Goal: Find specific page/section: Find specific page/section

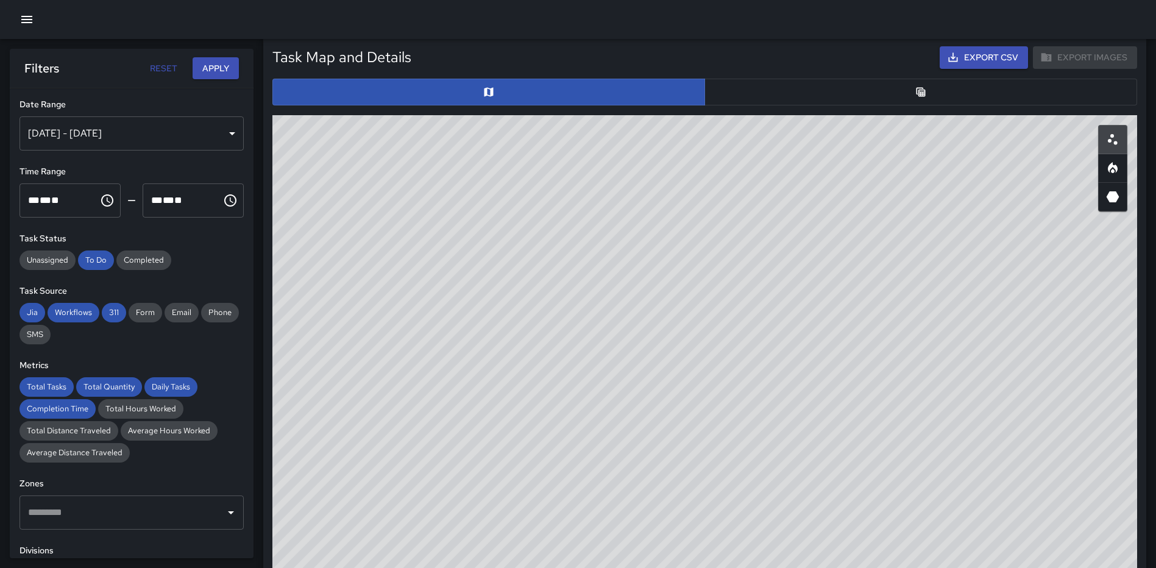
click at [214, 65] on button "Apply" at bounding box center [216, 68] width 46 height 23
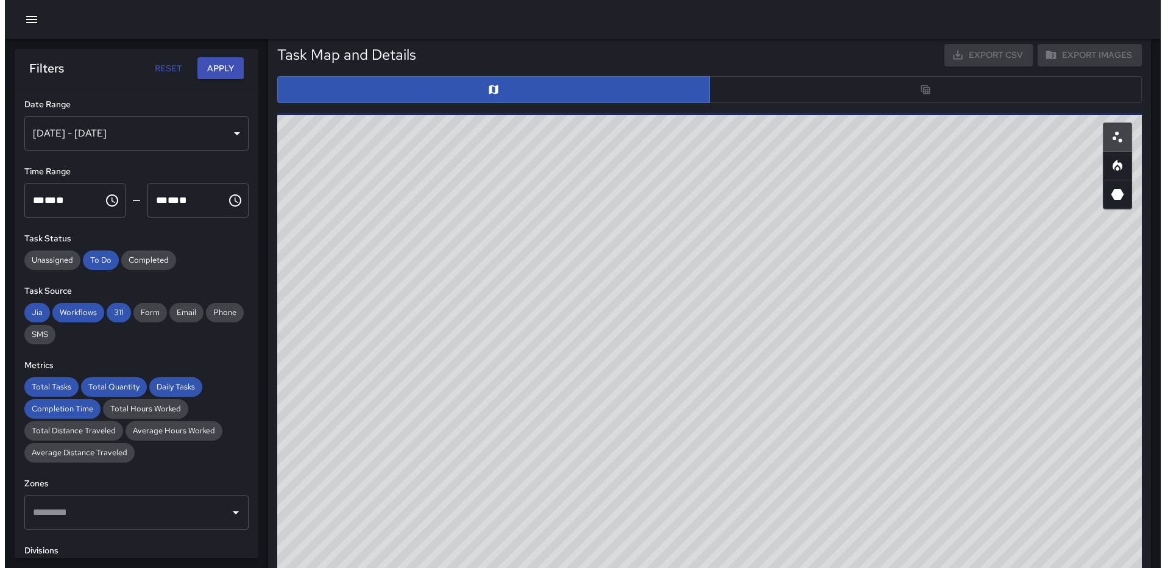
scroll to position [277, 0]
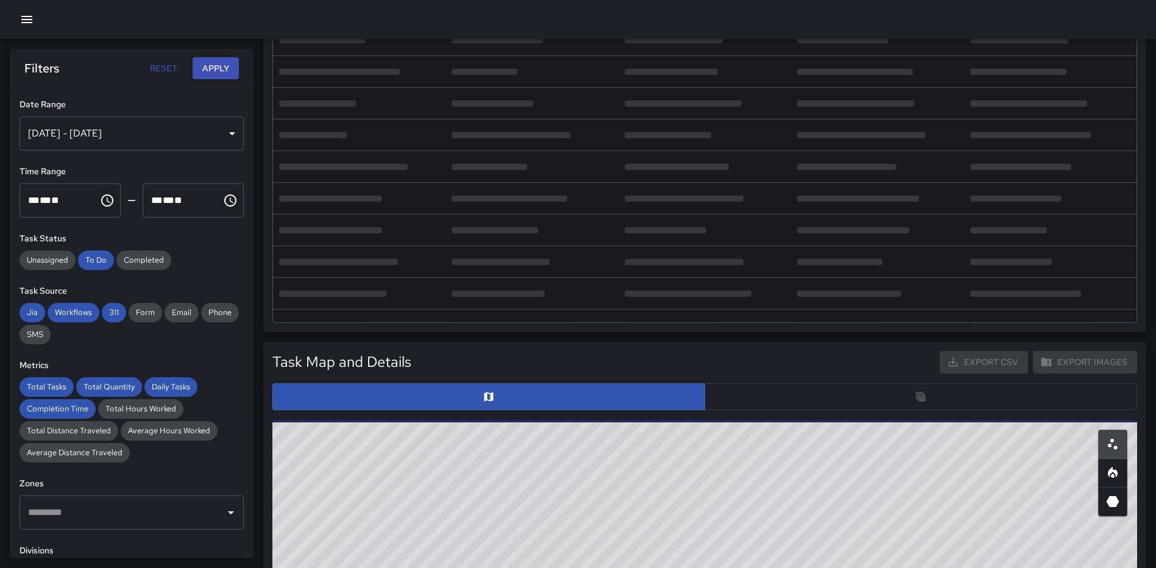
click at [23, 21] on icon "button" at bounding box center [26, 19] width 15 height 15
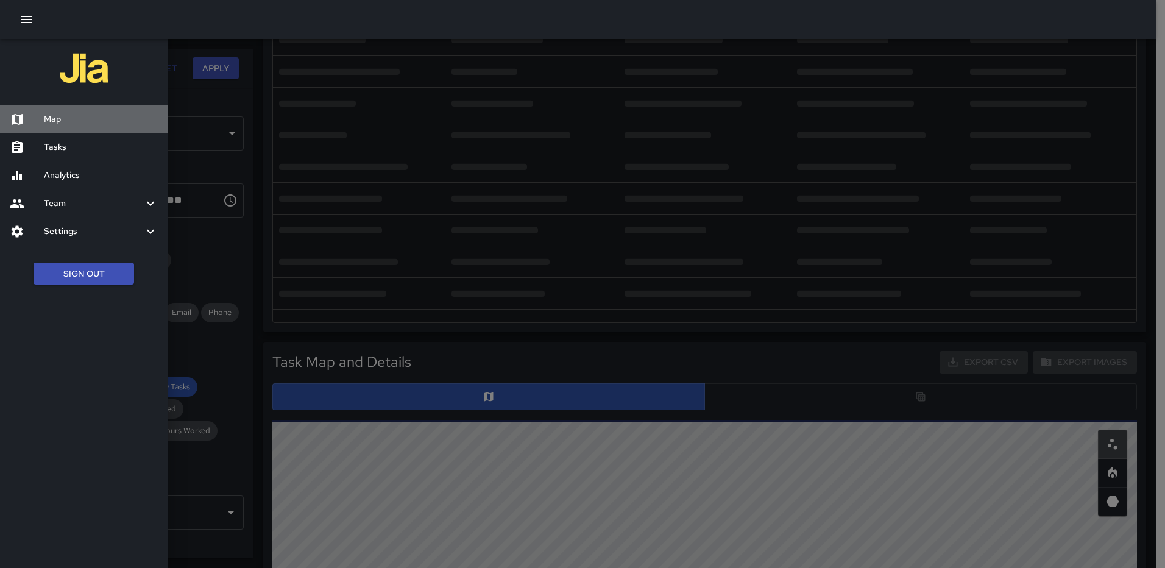
click at [60, 122] on h6 "Map" at bounding box center [101, 119] width 114 height 13
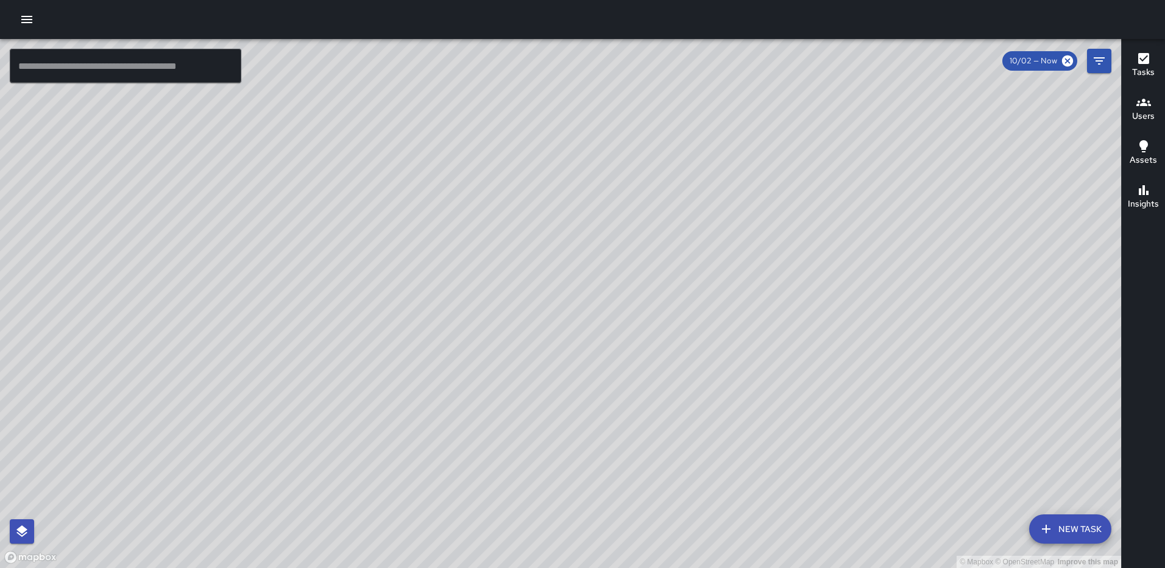
drag, startPoint x: 686, startPoint y: 127, endPoint x: 645, endPoint y: 257, distance: 135.9
click at [645, 257] on div "© Mapbox © OpenStreetMap Improve this map" at bounding box center [560, 303] width 1121 height 529
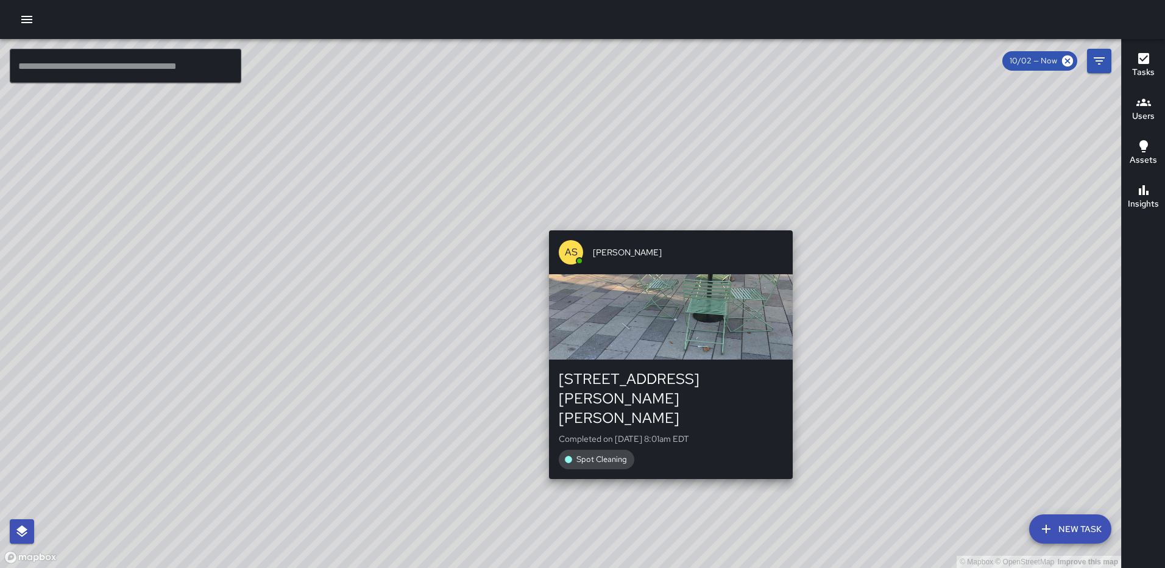
click at [668, 223] on div "© Mapbox © OpenStreetMap Improve this map AS [PERSON_NAME] [STREET_ADDRESS][PER…" at bounding box center [560, 303] width 1121 height 529
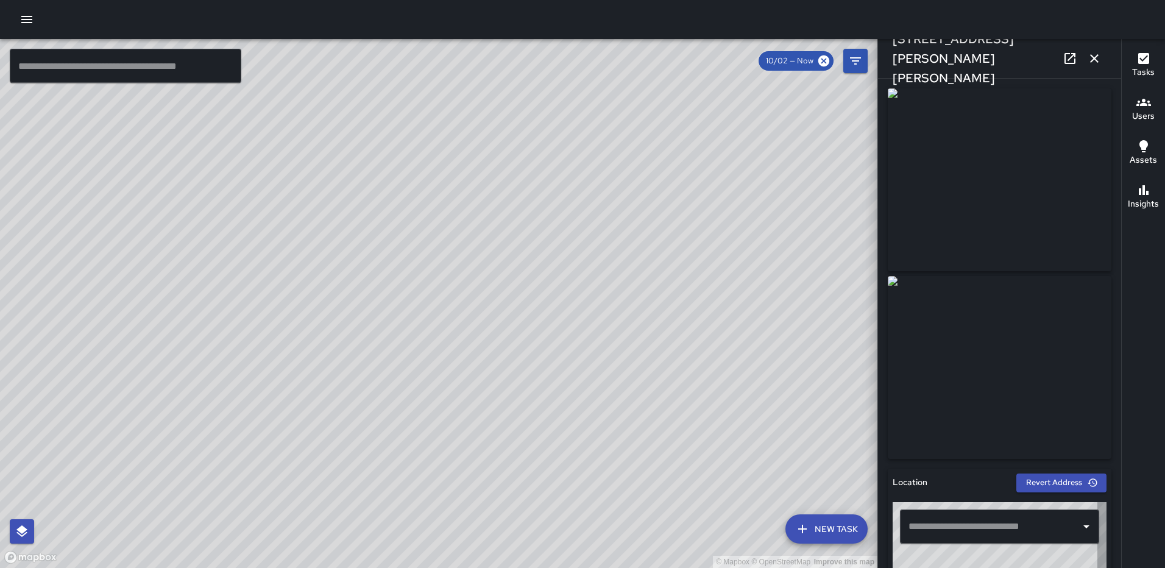
type input "**********"
drag, startPoint x: 1090, startPoint y: 60, endPoint x: 1086, endPoint y: 66, distance: 7.4
click at [1090, 60] on icon "button" at bounding box center [1094, 58] width 15 height 15
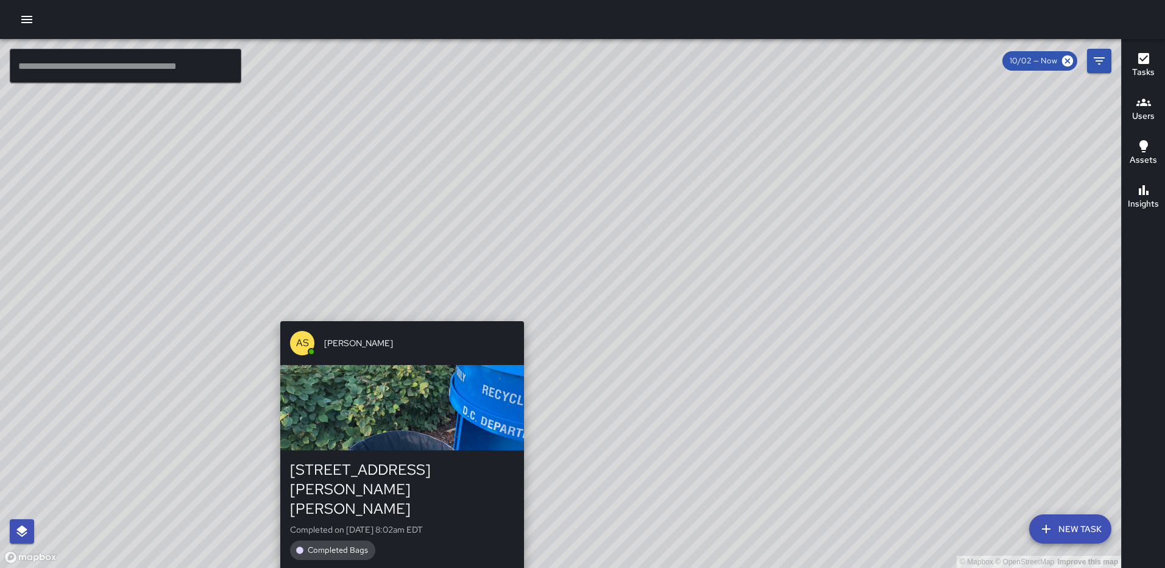
click at [521, 316] on div "AS [PERSON_NAME] [STREET_ADDRESS][PERSON_NAME][PERSON_NAME] Completed on [DATE]…" at bounding box center [401, 445] width 253 height 258
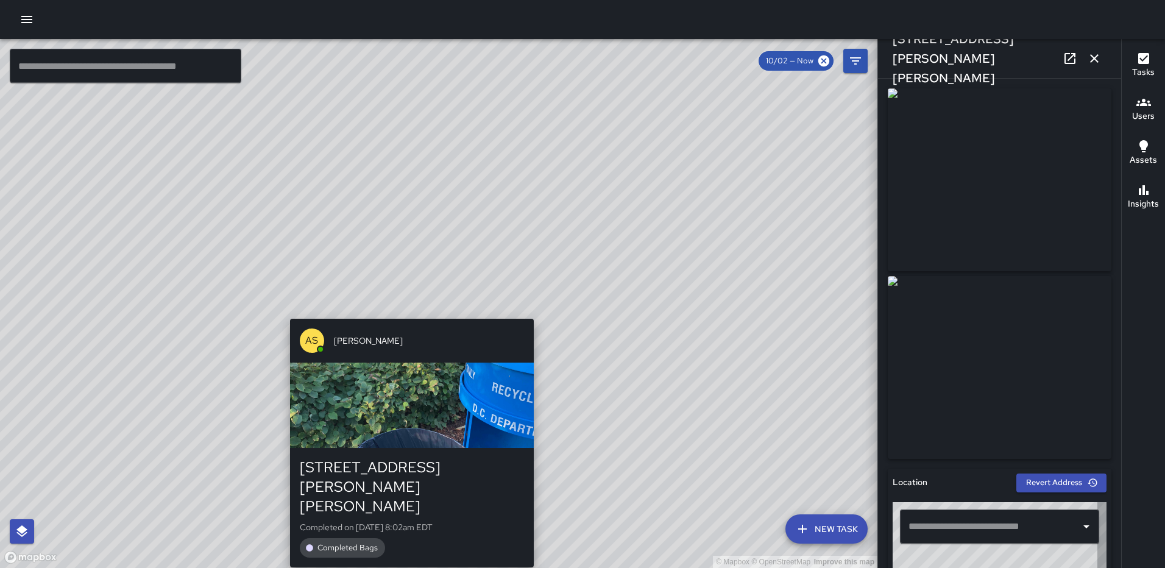
type input "**********"
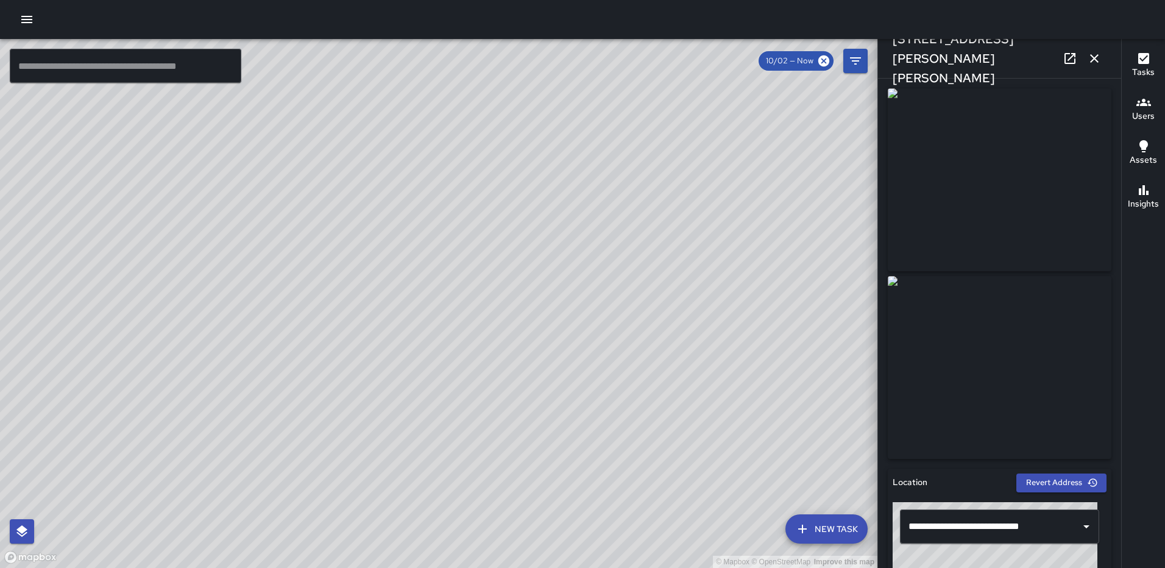
click at [1092, 51] on button "button" at bounding box center [1094, 58] width 24 height 24
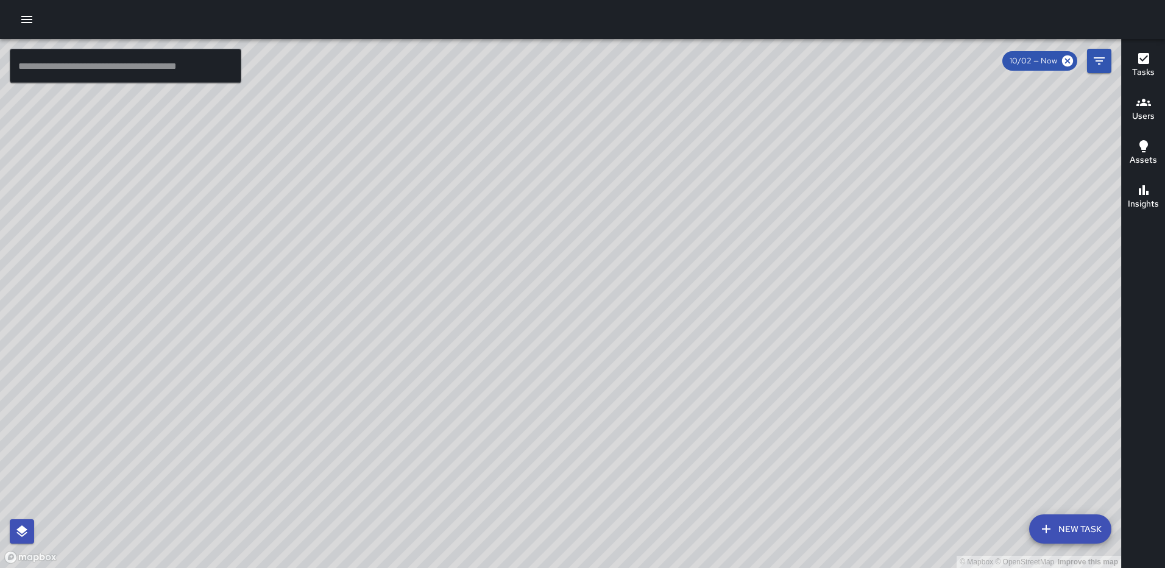
drag, startPoint x: 475, startPoint y: 405, endPoint x: 460, endPoint y: 207, distance: 199.2
click at [460, 208] on div "© Mapbox © OpenStreetMap Improve this map" at bounding box center [560, 303] width 1121 height 529
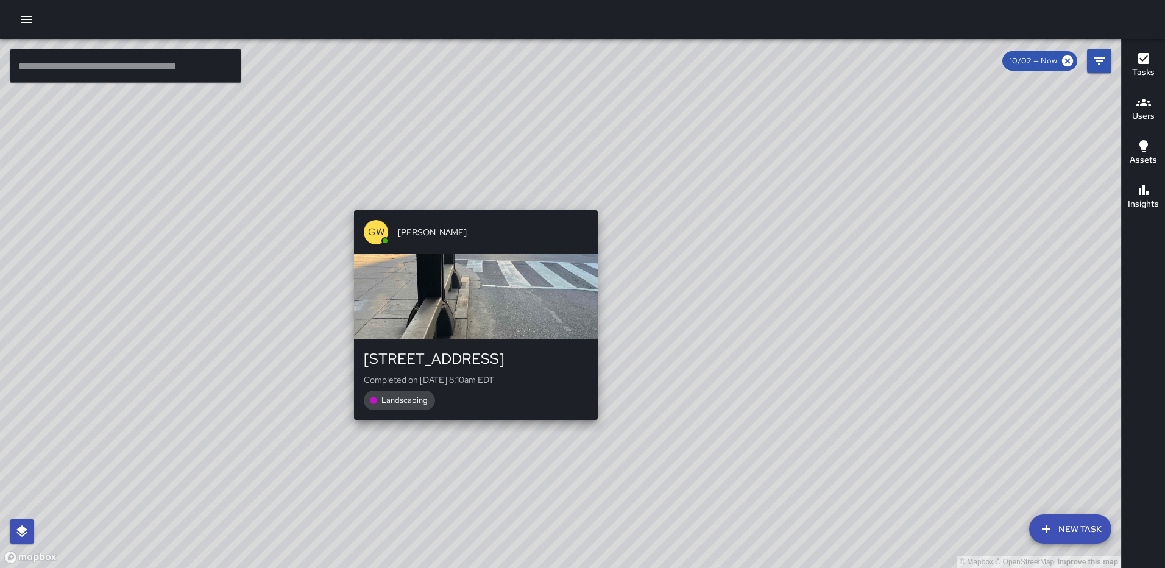
click at [472, 422] on div "GW [PERSON_NAME] [STREET_ADDRESS] Completed on [DATE] 8:10am EDT Landscaping" at bounding box center [475, 314] width 253 height 219
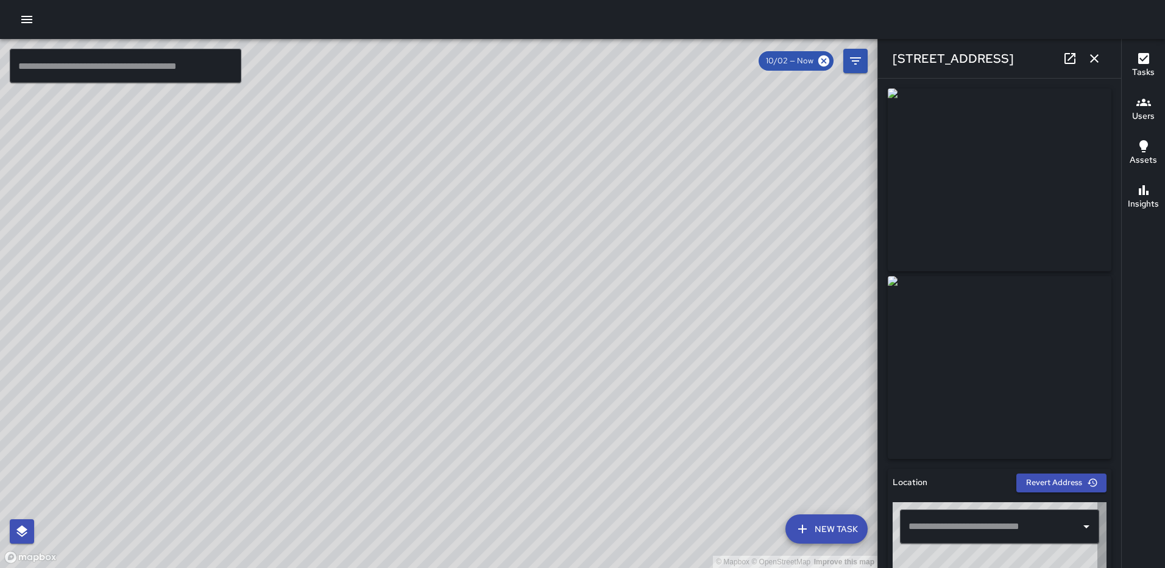
type input "**********"
click at [1092, 55] on icon "button" at bounding box center [1094, 58] width 15 height 15
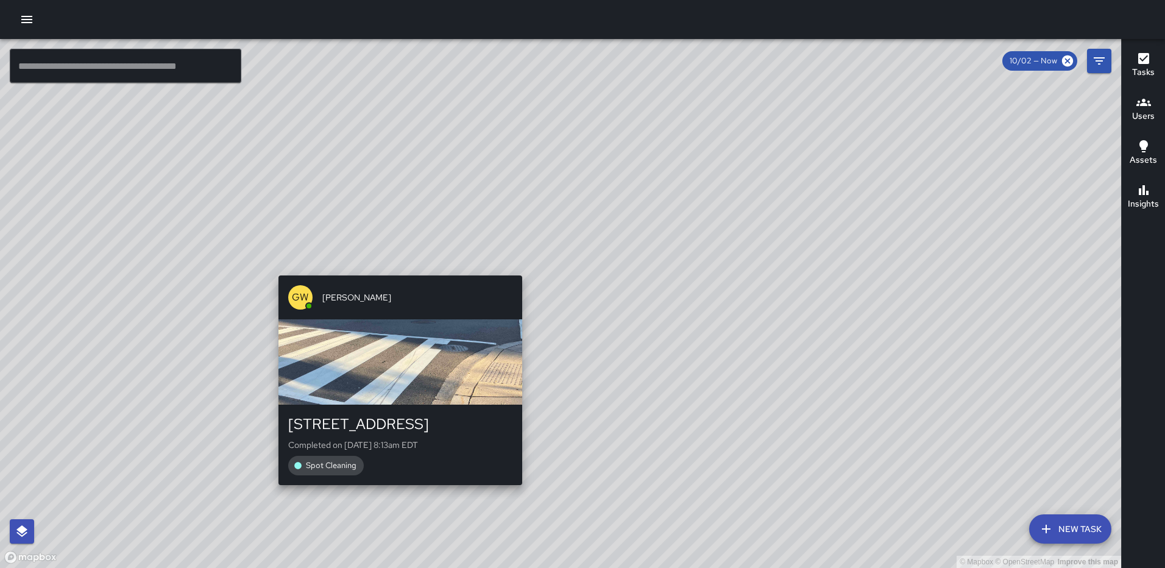
click at [520, 269] on div "© Mapbox © OpenStreetMap Improve this map GW [PERSON_NAME] [STREET_ADDRESS] Com…" at bounding box center [560, 303] width 1121 height 529
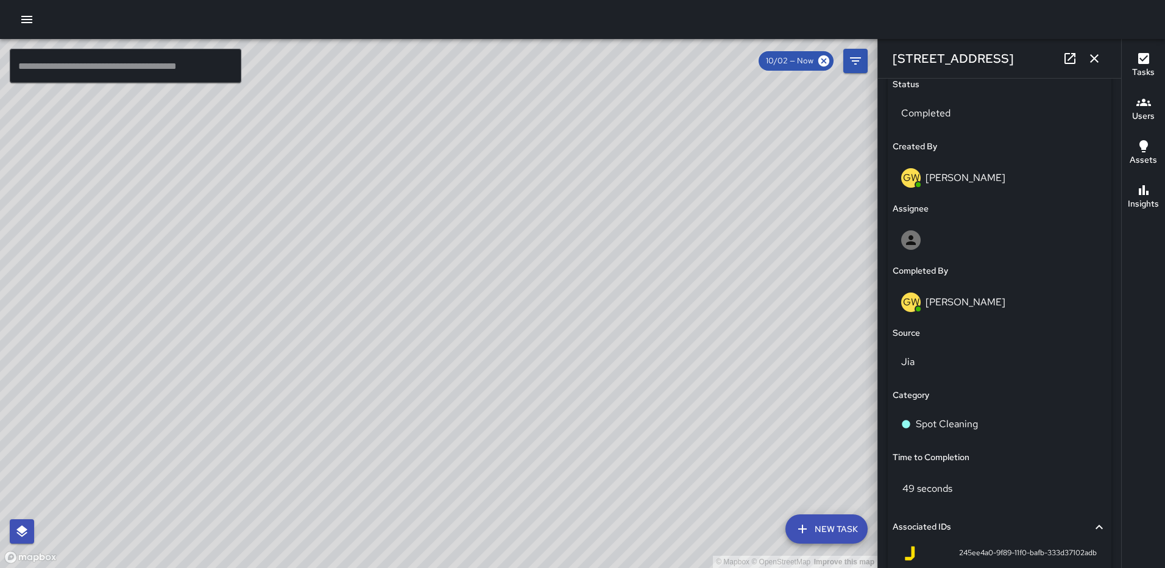
scroll to position [644, 0]
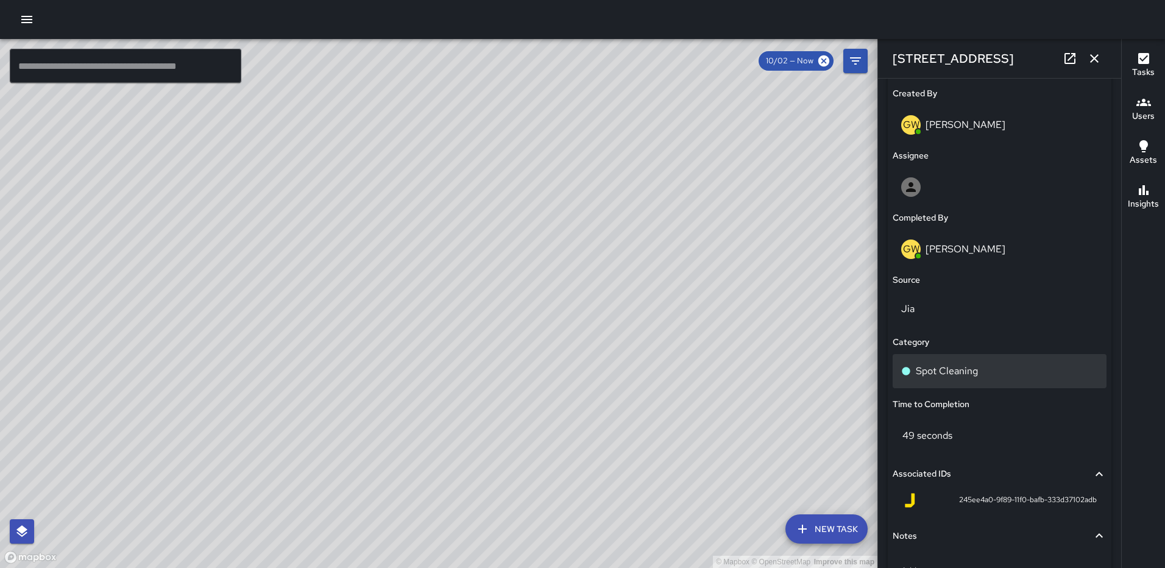
click at [1002, 375] on div "Spot Cleaning" at bounding box center [999, 371] width 197 height 15
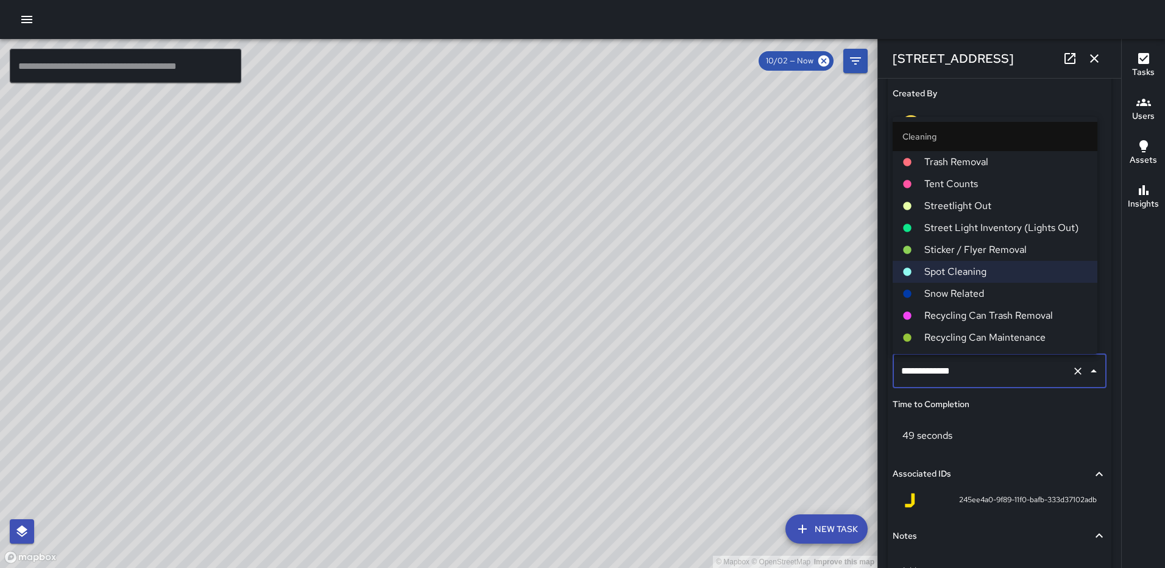
click at [977, 166] on span "Trash Removal" at bounding box center [1005, 162] width 163 height 15
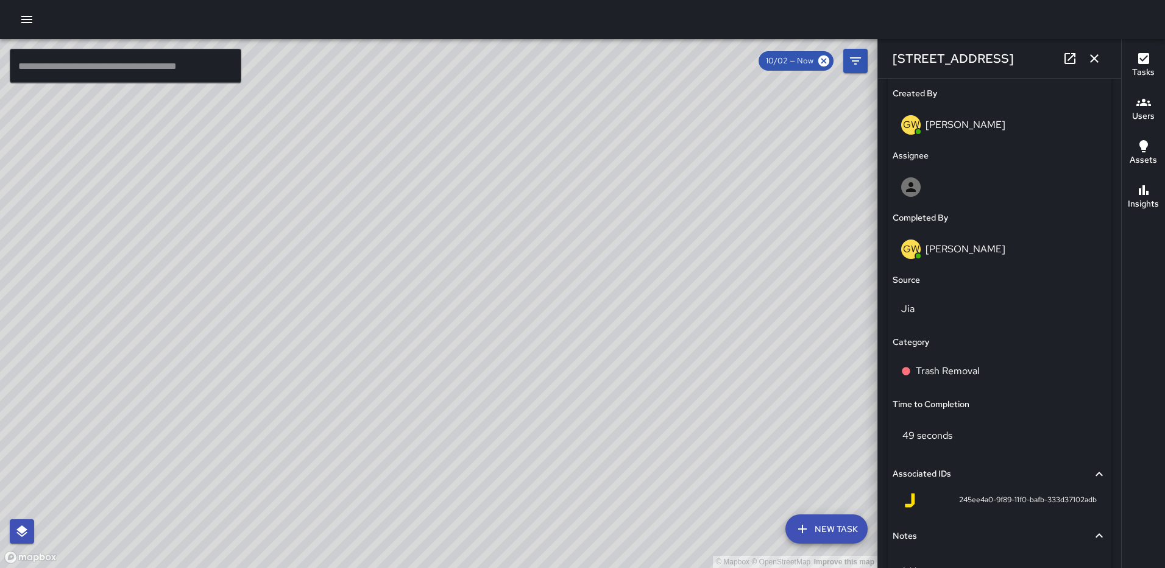
drag, startPoint x: 1105, startPoint y: 58, endPoint x: 1077, endPoint y: 97, distance: 48.4
click at [1105, 57] on button "button" at bounding box center [1094, 58] width 24 height 24
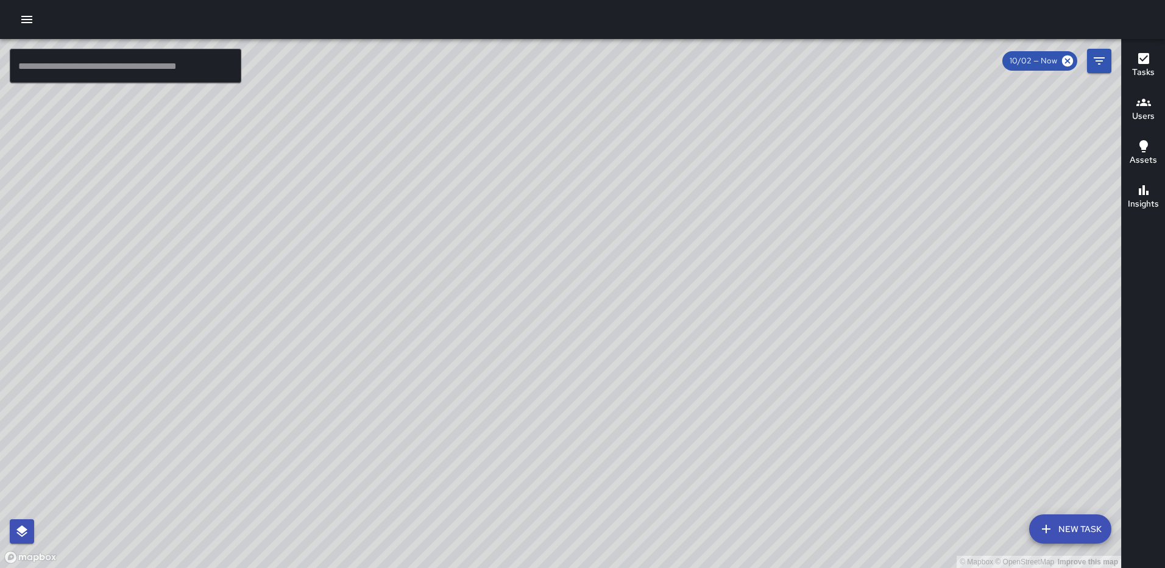
click at [586, 303] on div "© Mapbox © OpenStreetMap Improve this map GW [PERSON_NAME] [STREET_ADDRESS] Com…" at bounding box center [560, 303] width 1121 height 529
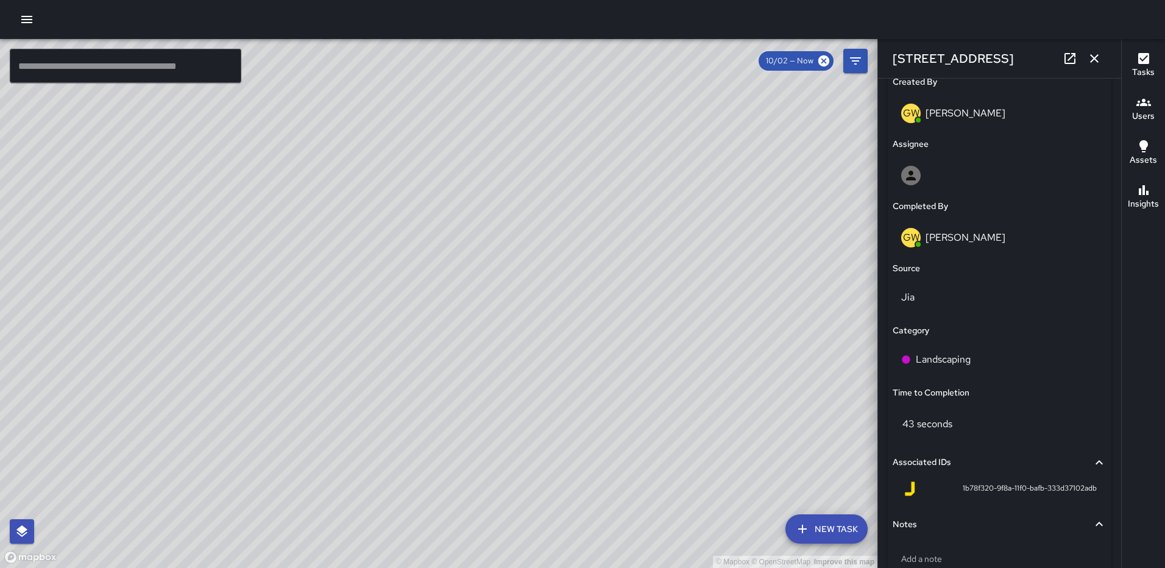
scroll to position [667, 0]
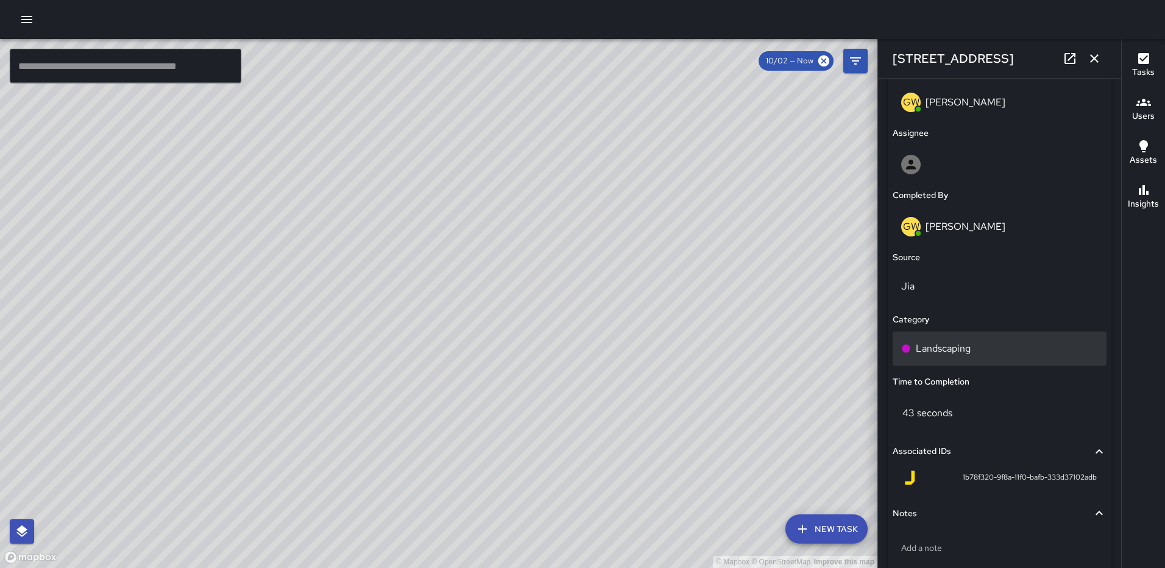
click at [945, 345] on p "Landscaping" at bounding box center [943, 348] width 55 height 15
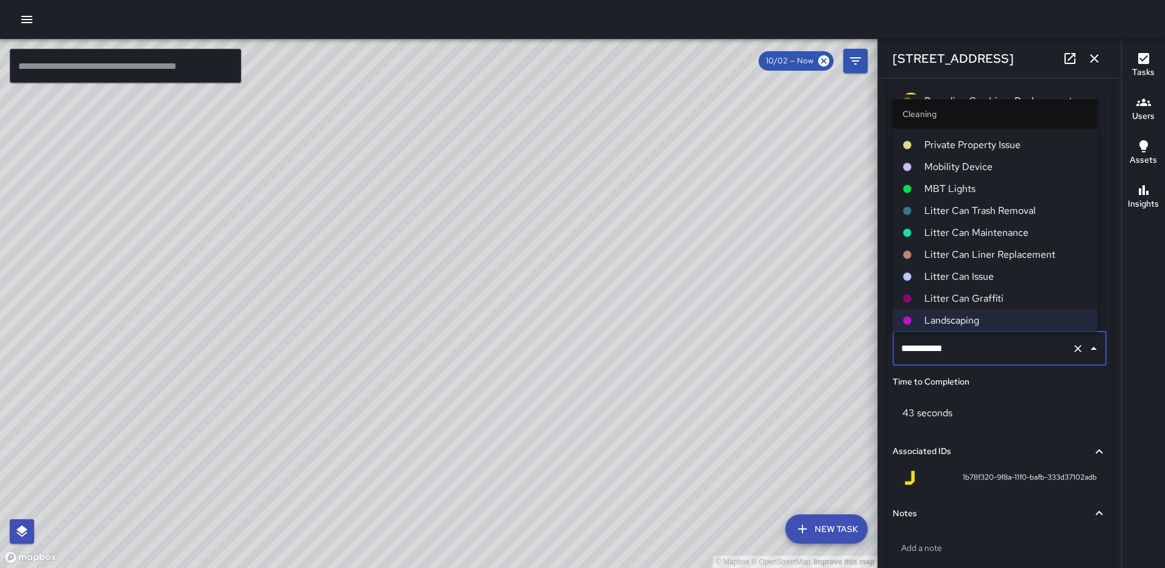
scroll to position [0, 0]
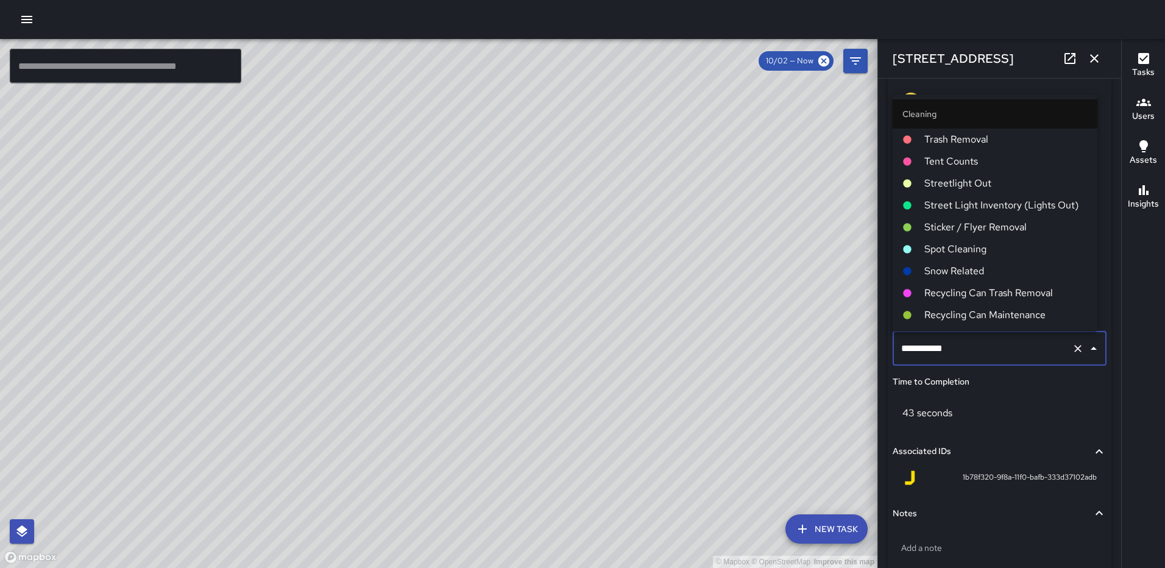
click at [976, 142] on span "Trash Removal" at bounding box center [1005, 139] width 163 height 15
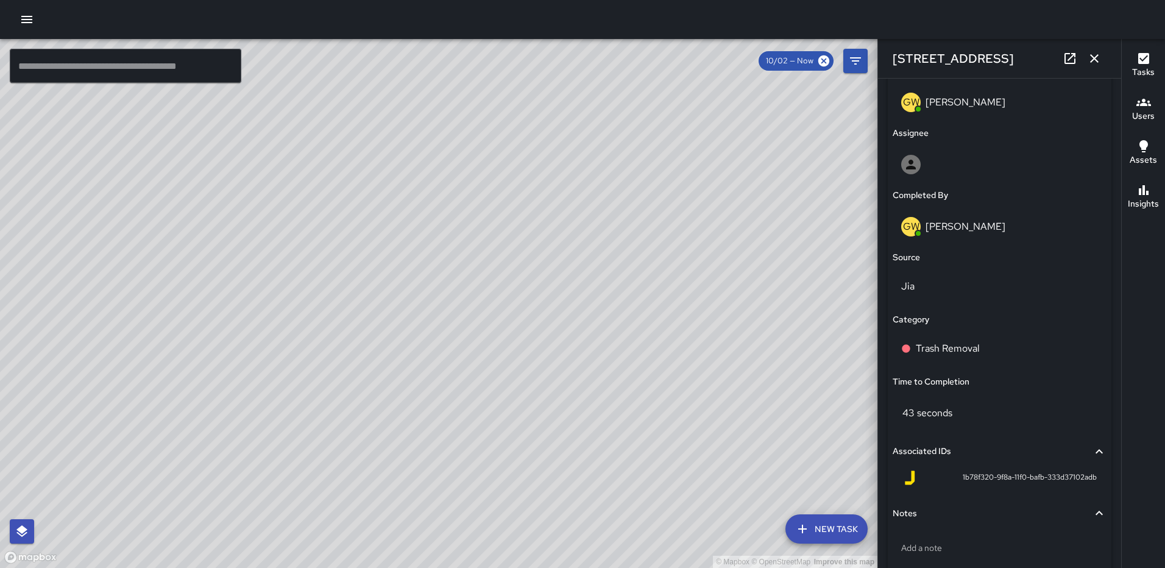
click at [1096, 52] on icon "button" at bounding box center [1094, 58] width 15 height 15
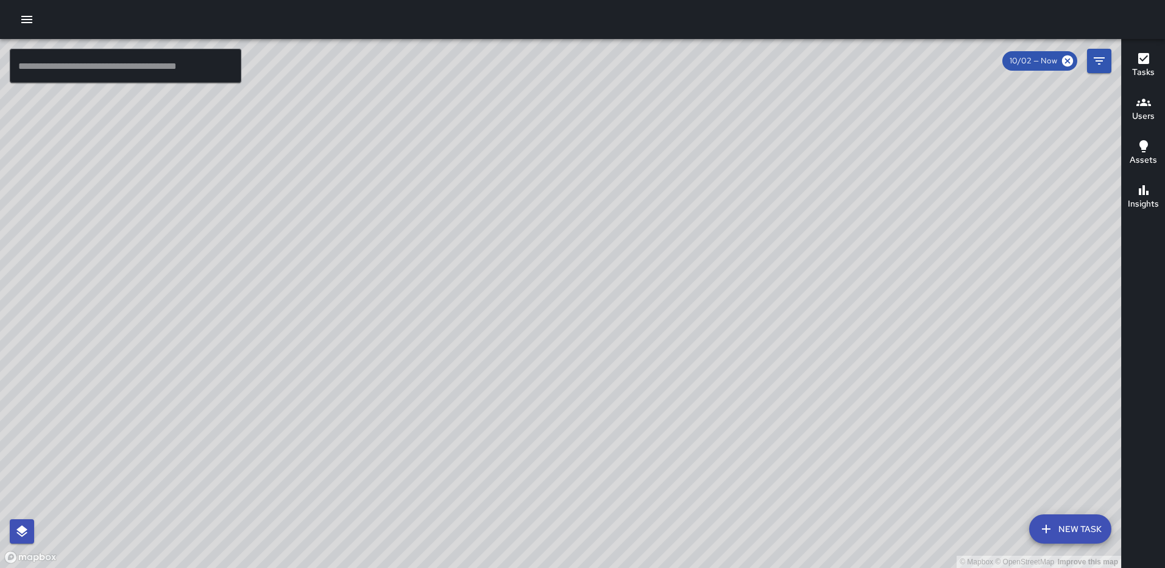
click at [570, 313] on div "© Mapbox © OpenStreetMap Improve this map GW [PERSON_NAME] [STREET_ADDRESS] Com…" at bounding box center [560, 303] width 1121 height 529
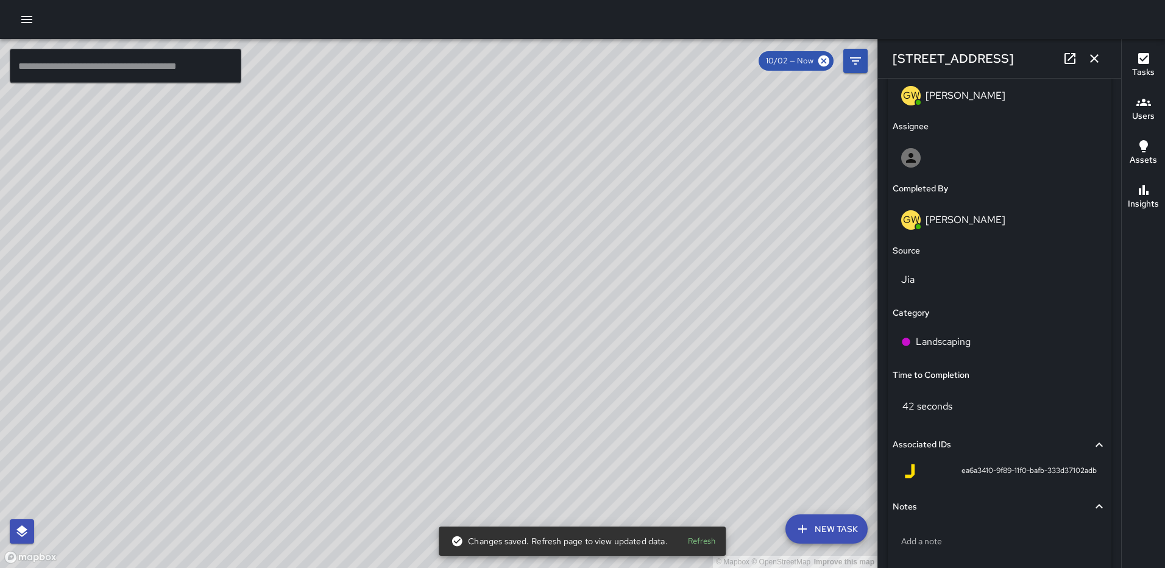
scroll to position [731, 0]
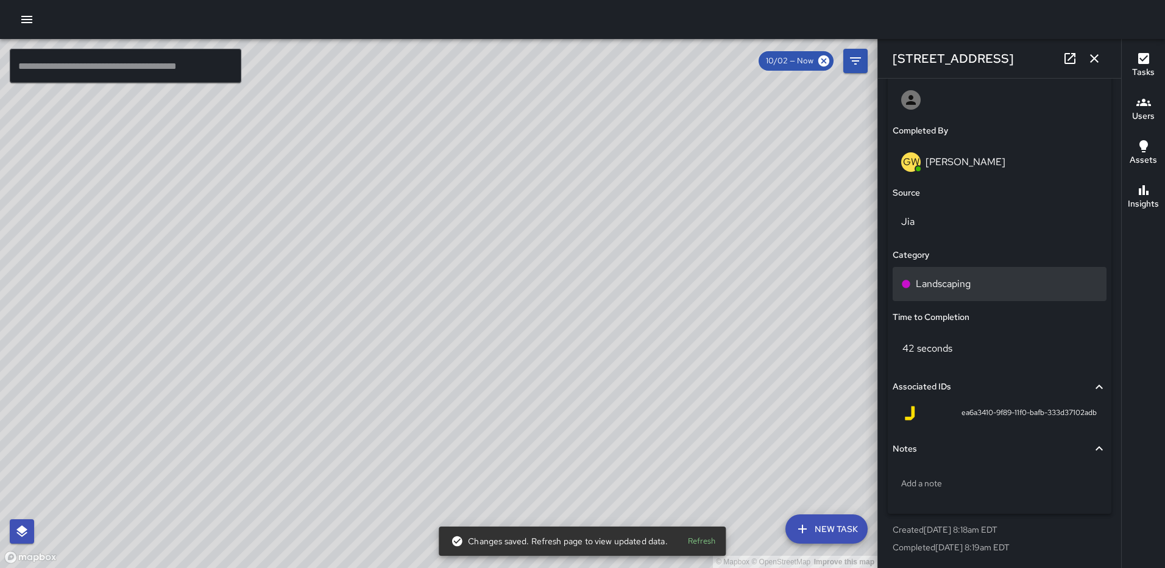
click at [986, 290] on div "Landscaping" at bounding box center [999, 284] width 197 height 15
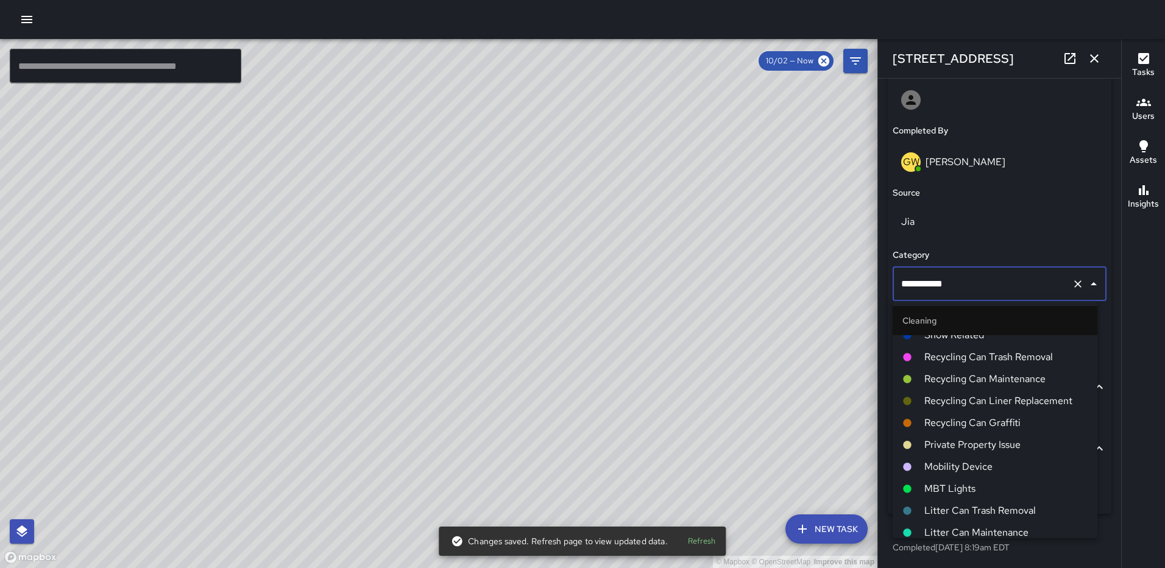
scroll to position [0, 0]
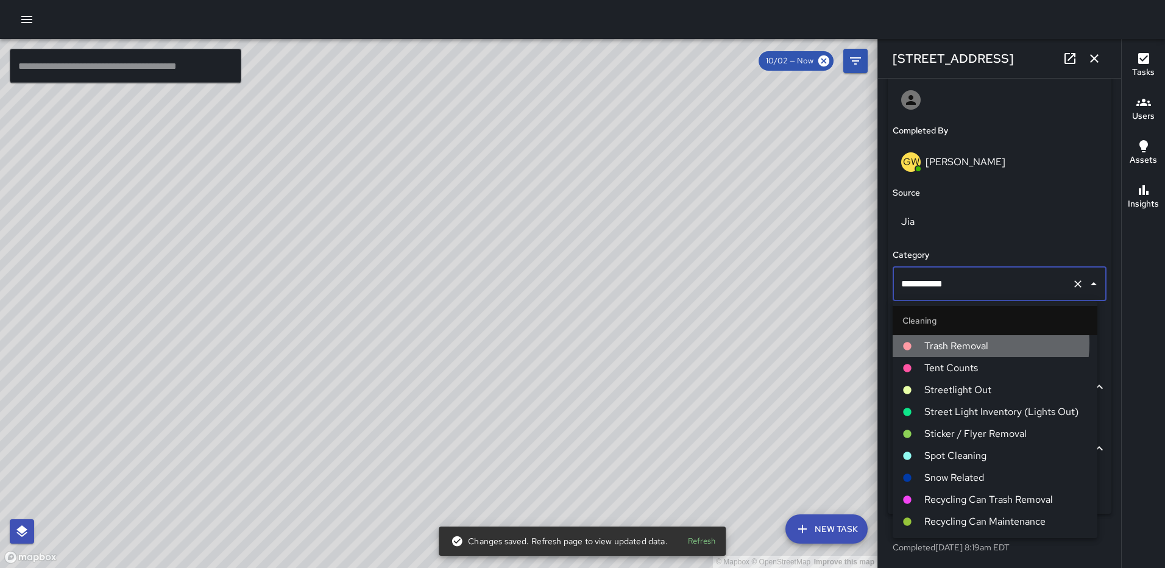
click at [963, 343] on span "Trash Removal" at bounding box center [1005, 346] width 163 height 15
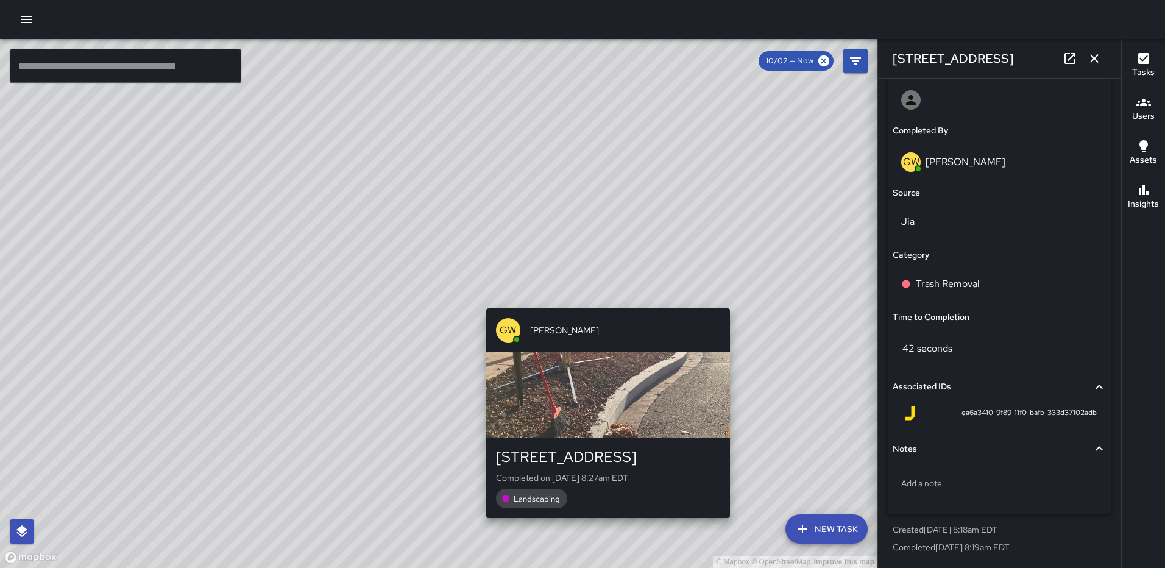
click at [604, 299] on div "© Mapbox © OpenStreetMap Improve this map GW [PERSON_NAME] [STREET_ADDRESS] Com…" at bounding box center [438, 303] width 877 height 529
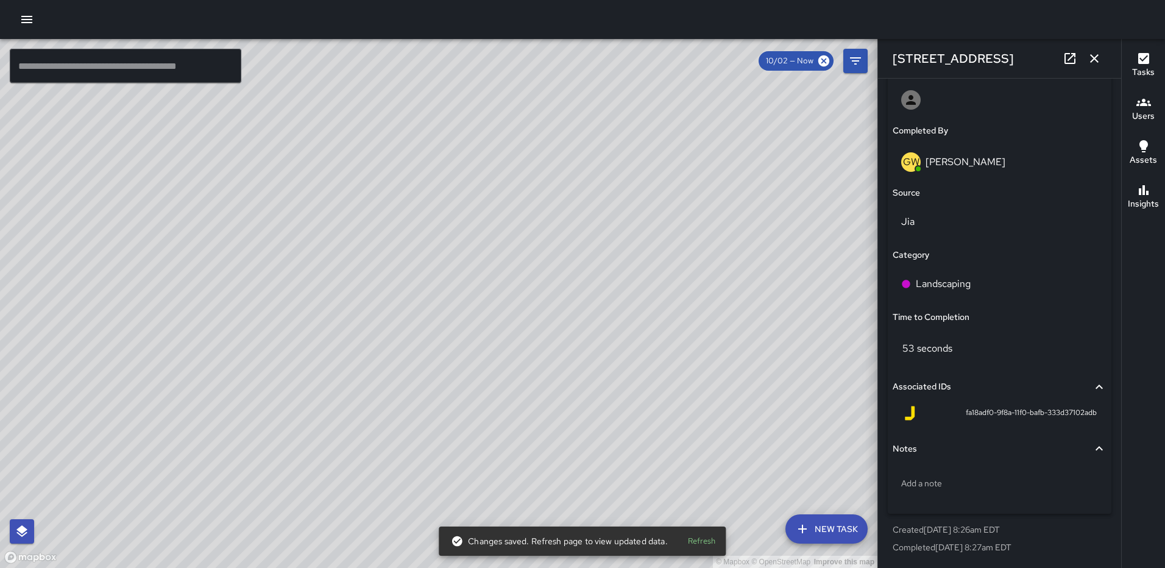
type input "**********"
click at [1100, 63] on icon "button" at bounding box center [1094, 58] width 15 height 15
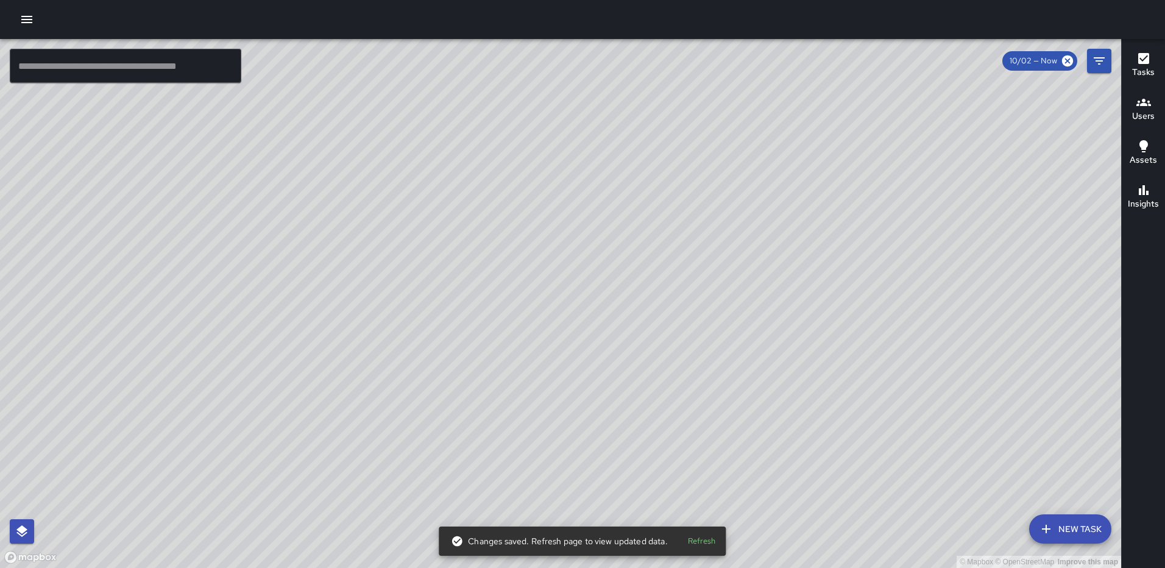
click at [587, 211] on div "© Mapbox © OpenStreetMap Improve this map GW [PERSON_NAME] [STREET_ADDRESS] Com…" at bounding box center [560, 303] width 1121 height 529
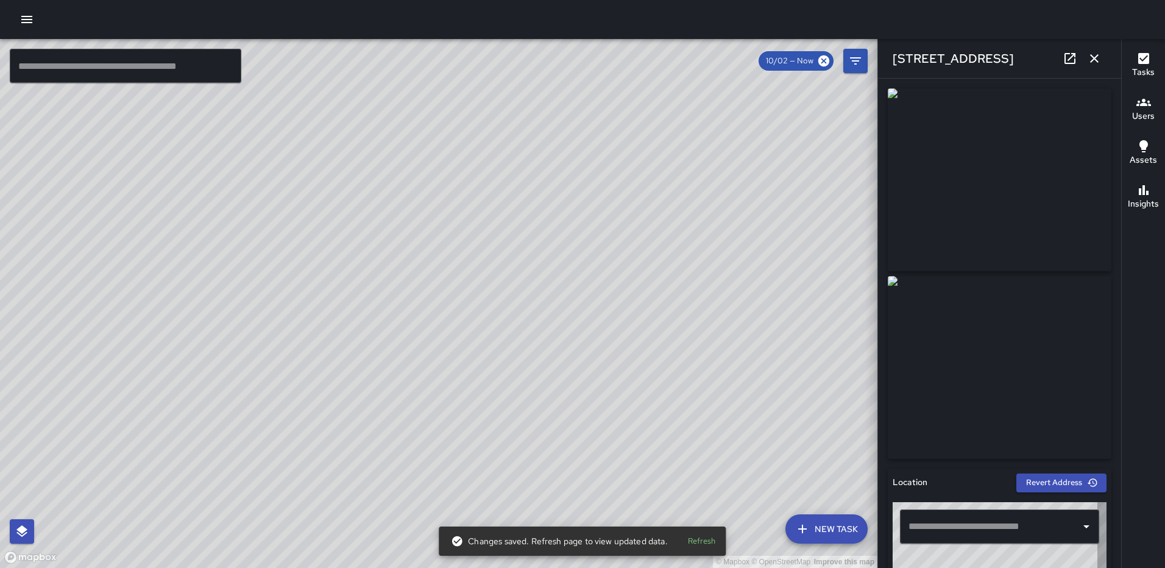
type input "**********"
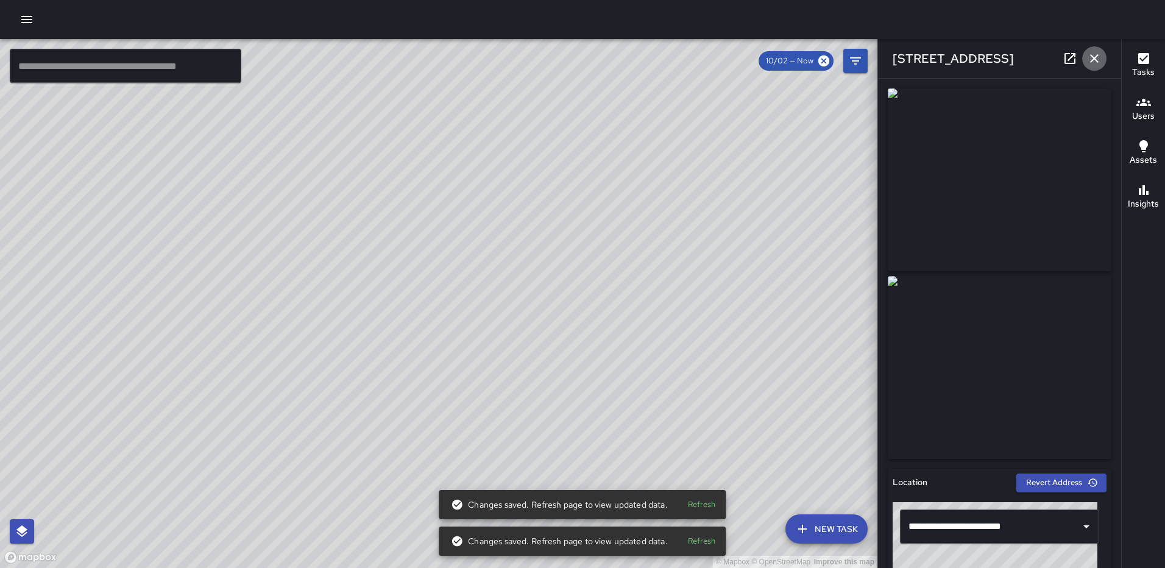
click at [1091, 52] on icon "button" at bounding box center [1094, 58] width 15 height 15
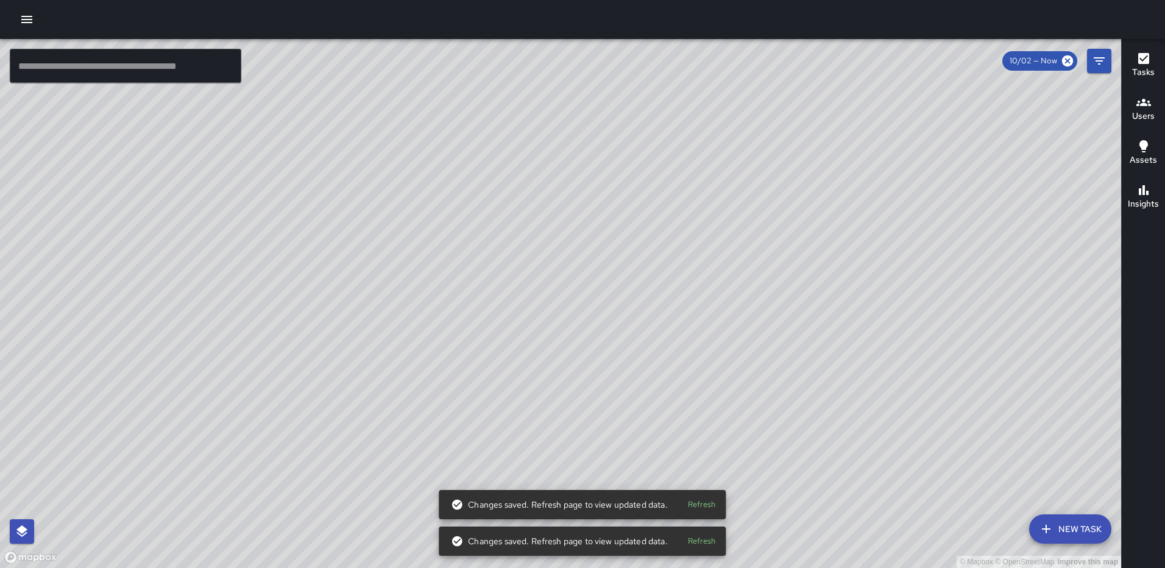
click at [562, 346] on div "© Mapbox © OpenStreetMap Improve this map GW [PERSON_NAME] [STREET_ADDRESS] Com…" at bounding box center [560, 303] width 1121 height 529
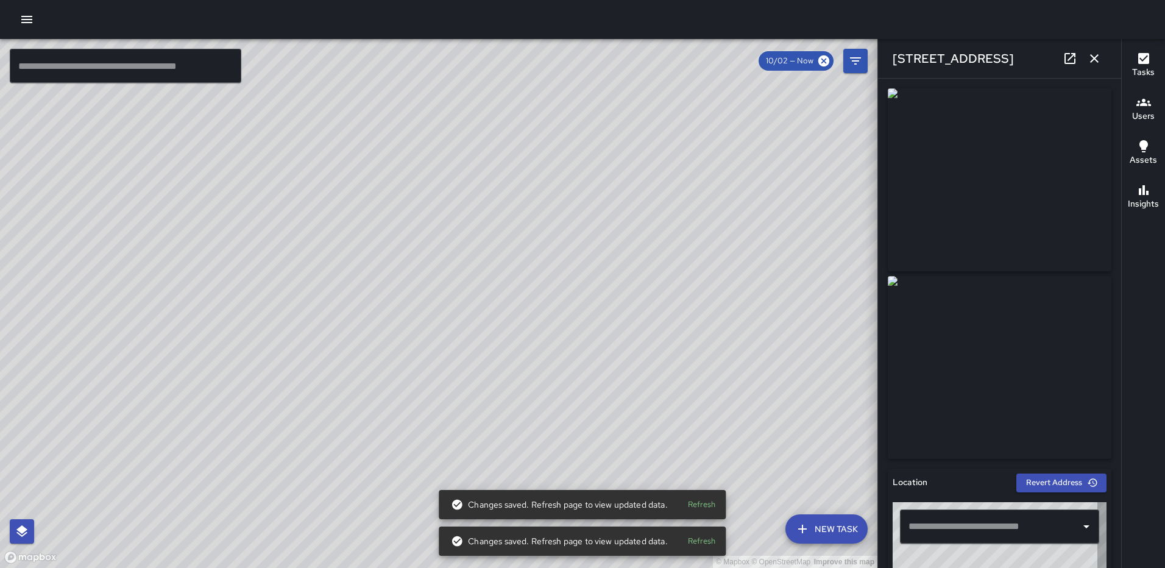
type input "**********"
click at [1091, 56] on icon "button" at bounding box center [1094, 58] width 15 height 15
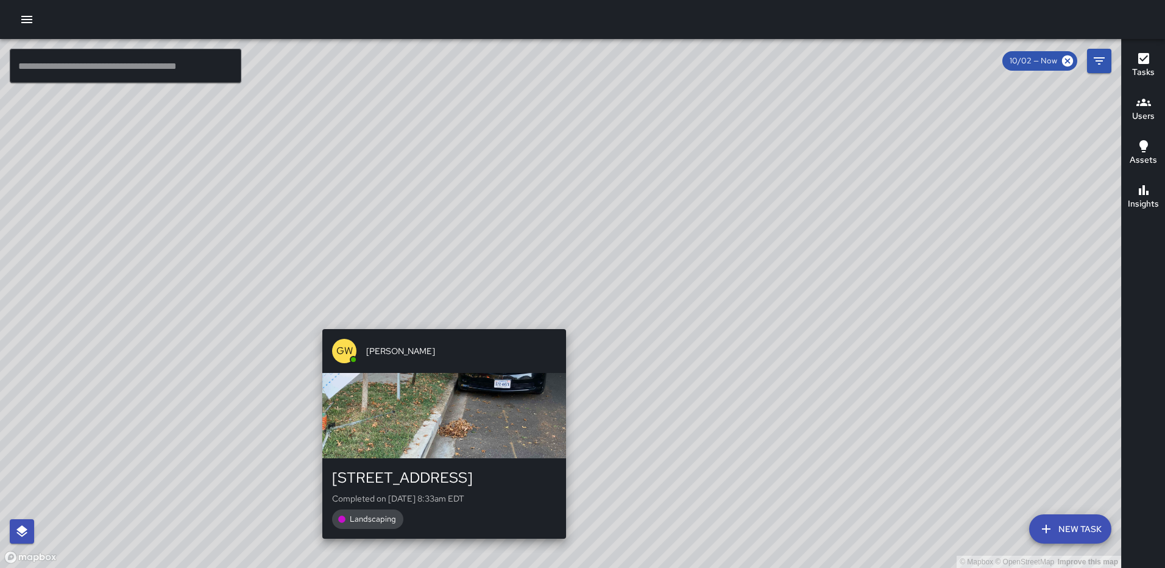
click at [560, 320] on div "© Mapbox © OpenStreetMap Improve this map GW [PERSON_NAME] [STREET_ADDRESS] Com…" at bounding box center [560, 303] width 1121 height 529
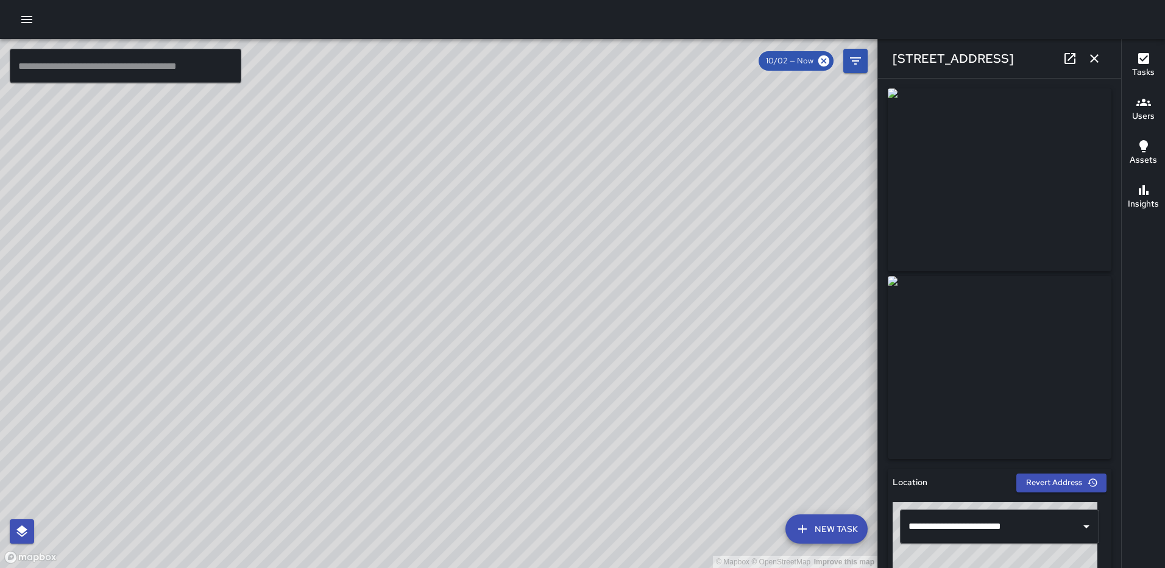
type input "**********"
click at [1093, 63] on icon "button" at bounding box center [1094, 58] width 15 height 15
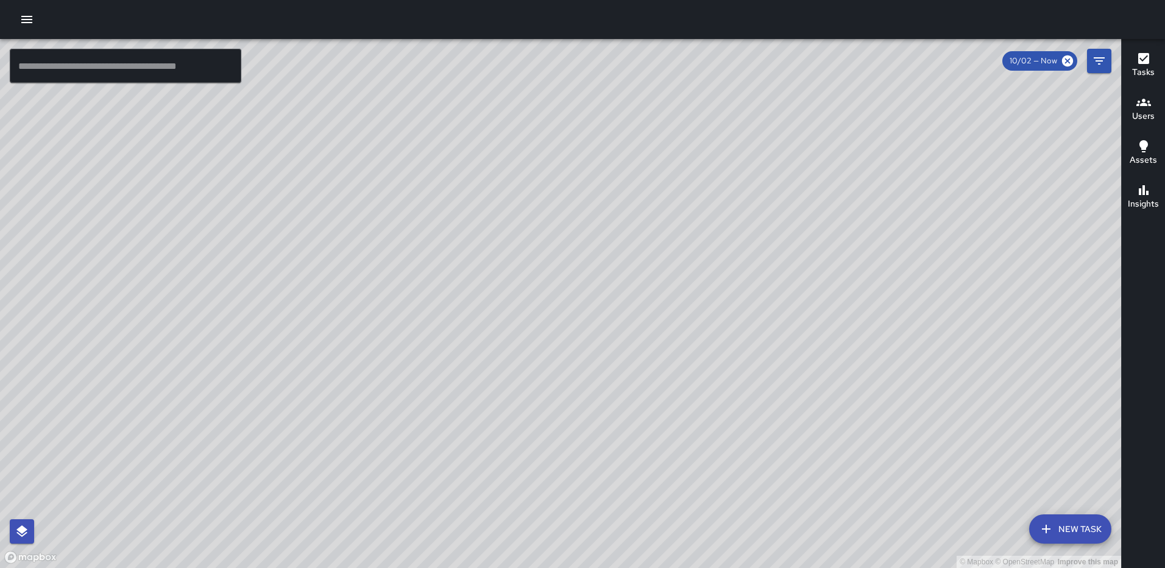
click at [558, 313] on div "© Mapbox © OpenStreetMap Improve this map GW [PERSON_NAME] [STREET_ADDRESS] Com…" at bounding box center [560, 303] width 1121 height 529
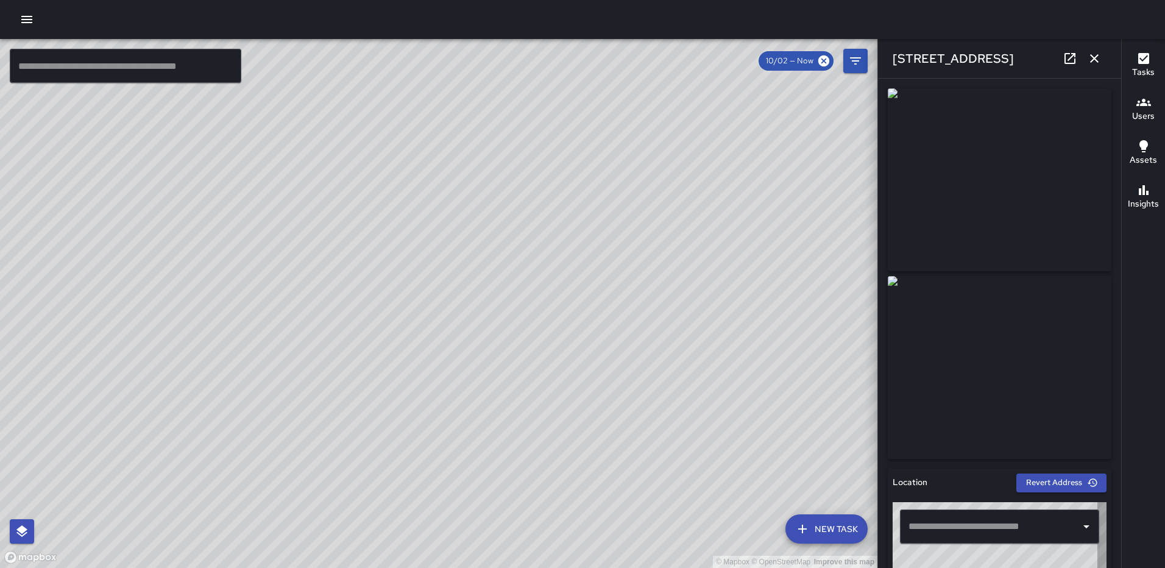
type input "**********"
click at [1093, 55] on icon "button" at bounding box center [1094, 58] width 15 height 15
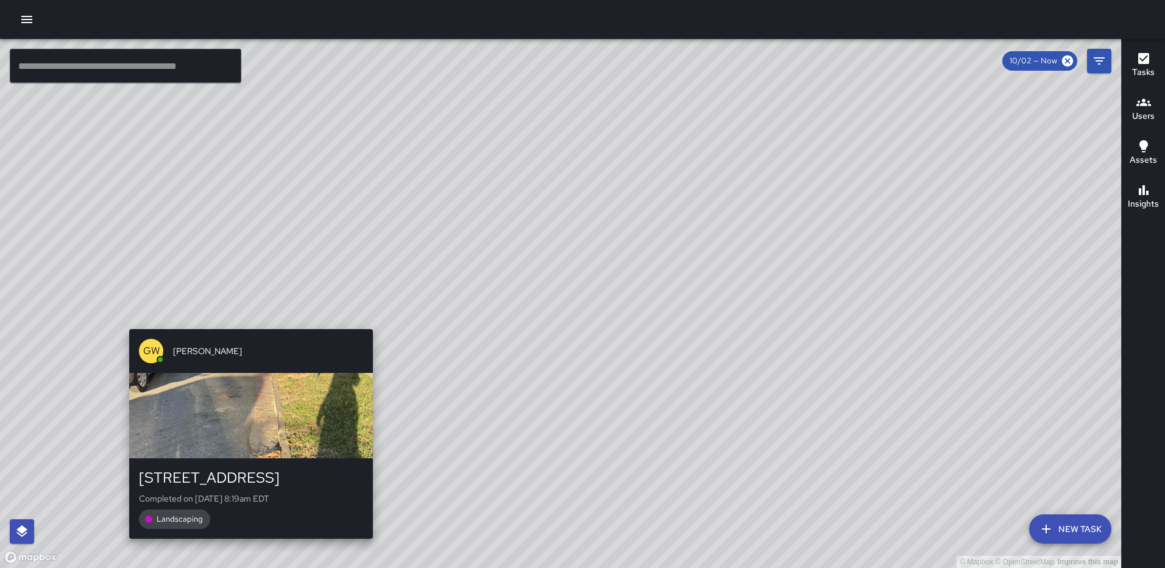
click at [367, 317] on div "© Mapbox © OpenStreetMap Improve this map GW [PERSON_NAME] [STREET_ADDRESS] Com…" at bounding box center [560, 303] width 1121 height 529
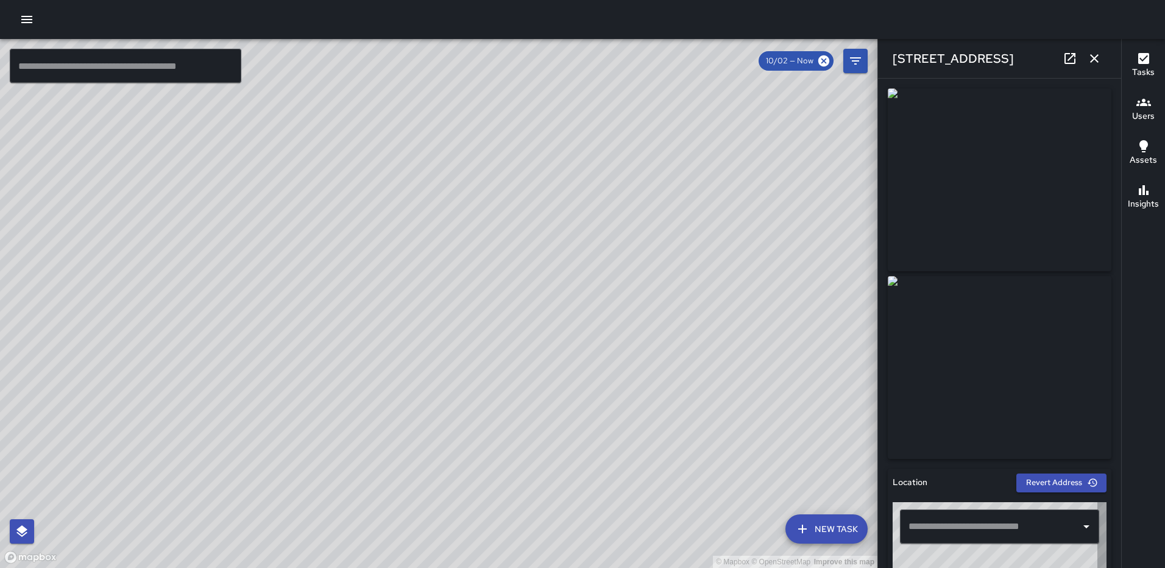
type input "**********"
click at [1090, 55] on icon "button" at bounding box center [1094, 58] width 15 height 15
